Goal: Navigation & Orientation: Find specific page/section

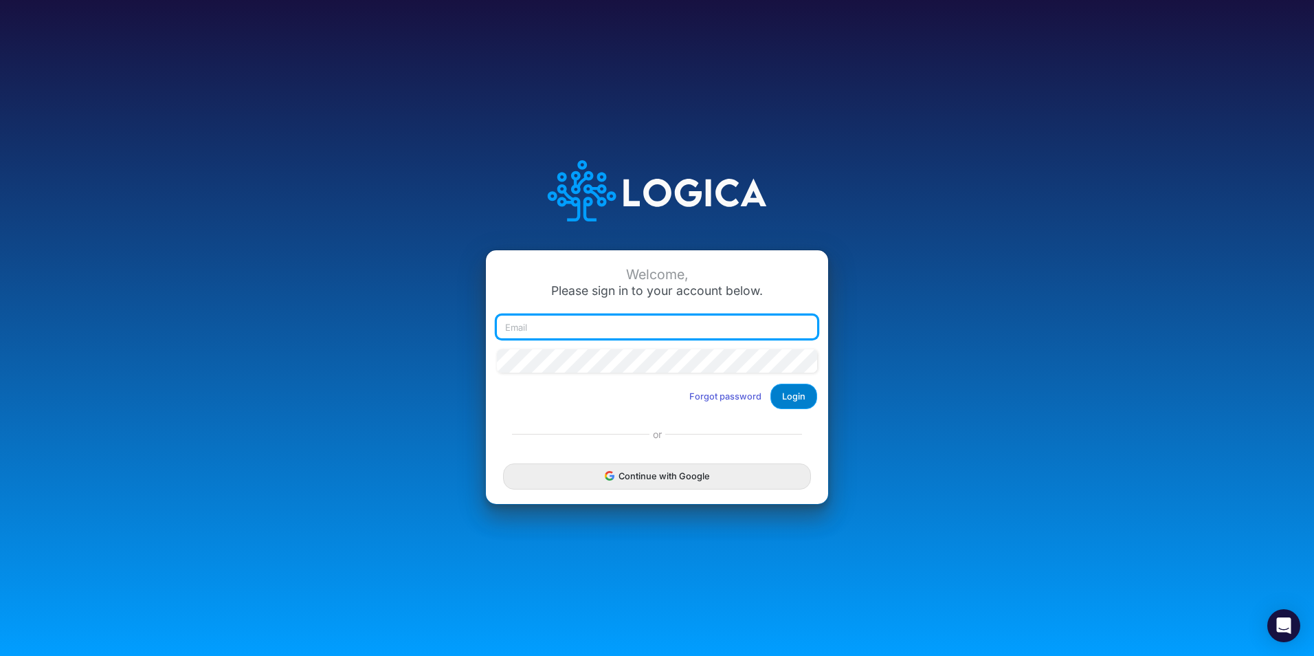
type input "[PERSON_NAME][EMAIL_ADDRESS][PERSON_NAME][DOMAIN_NAME]"
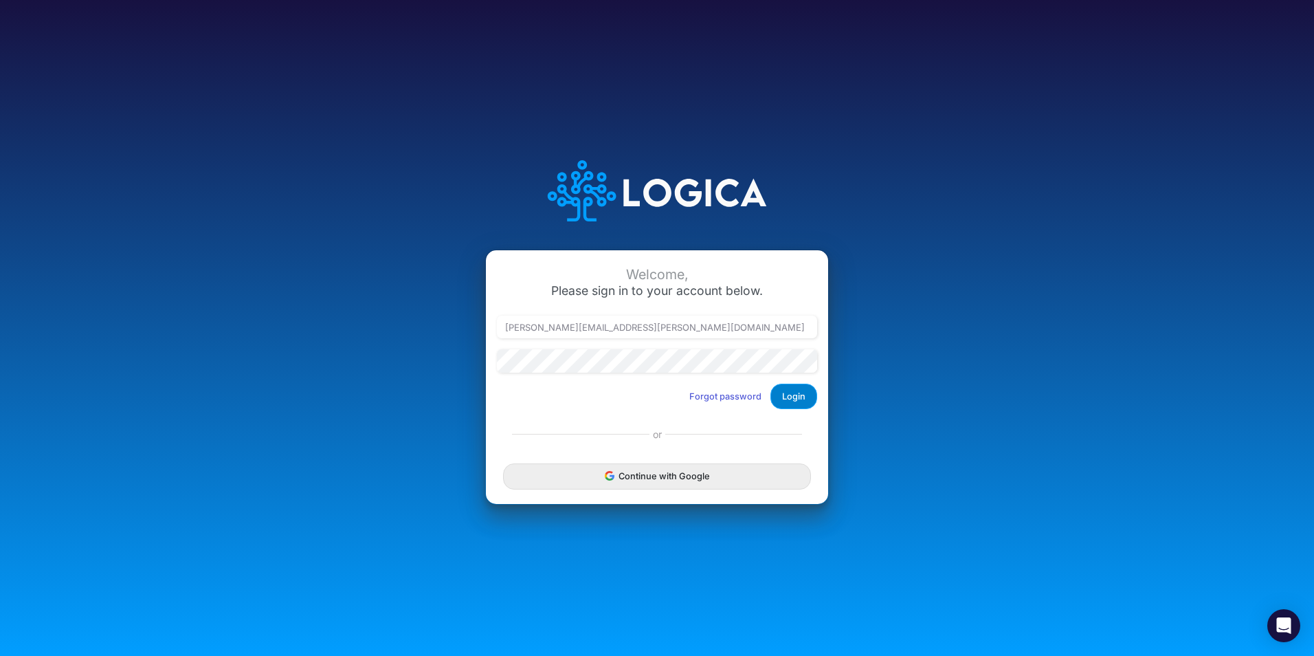
click at [794, 399] on button "Login" at bounding box center [793, 395] width 47 height 25
